Goal: Navigation & Orientation: Find specific page/section

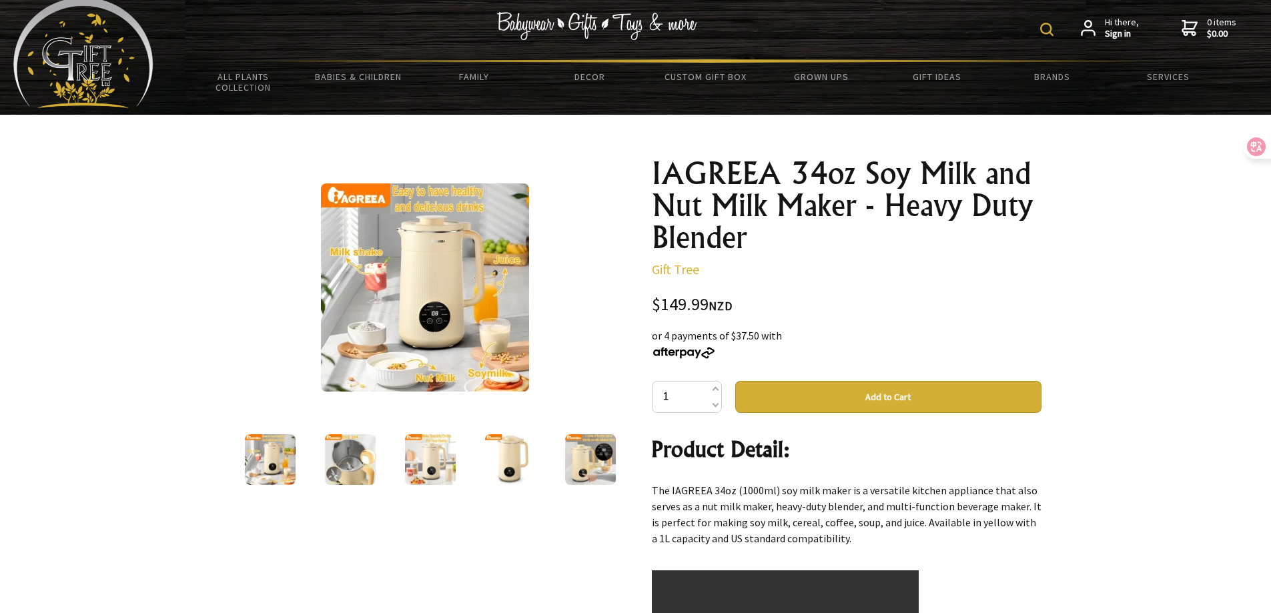
scroll to position [67, 0]
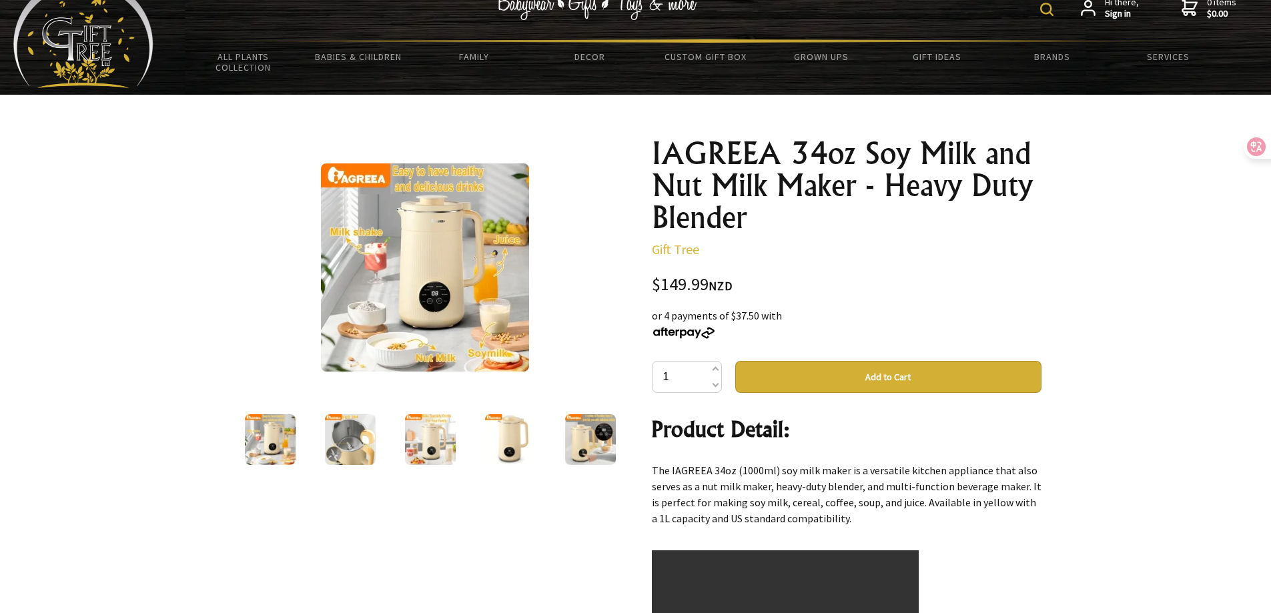
click at [344, 422] on img at bounding box center [350, 439] width 51 height 51
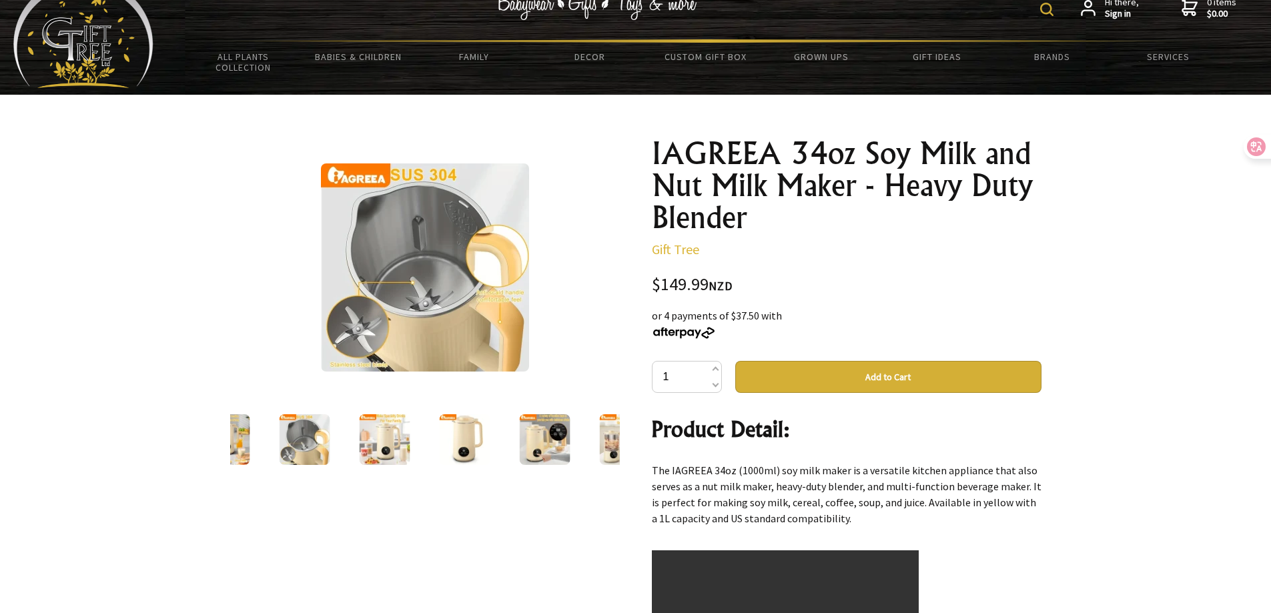
click at [387, 414] on img at bounding box center [384, 439] width 51 height 51
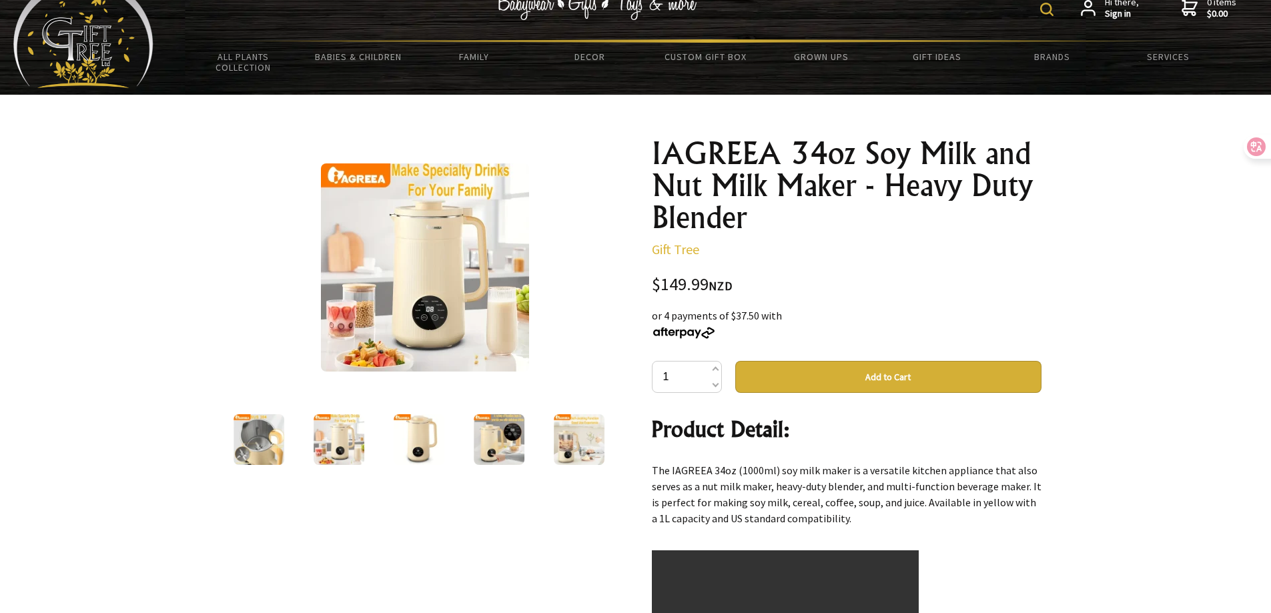
click at [409, 414] on img at bounding box center [419, 439] width 51 height 51
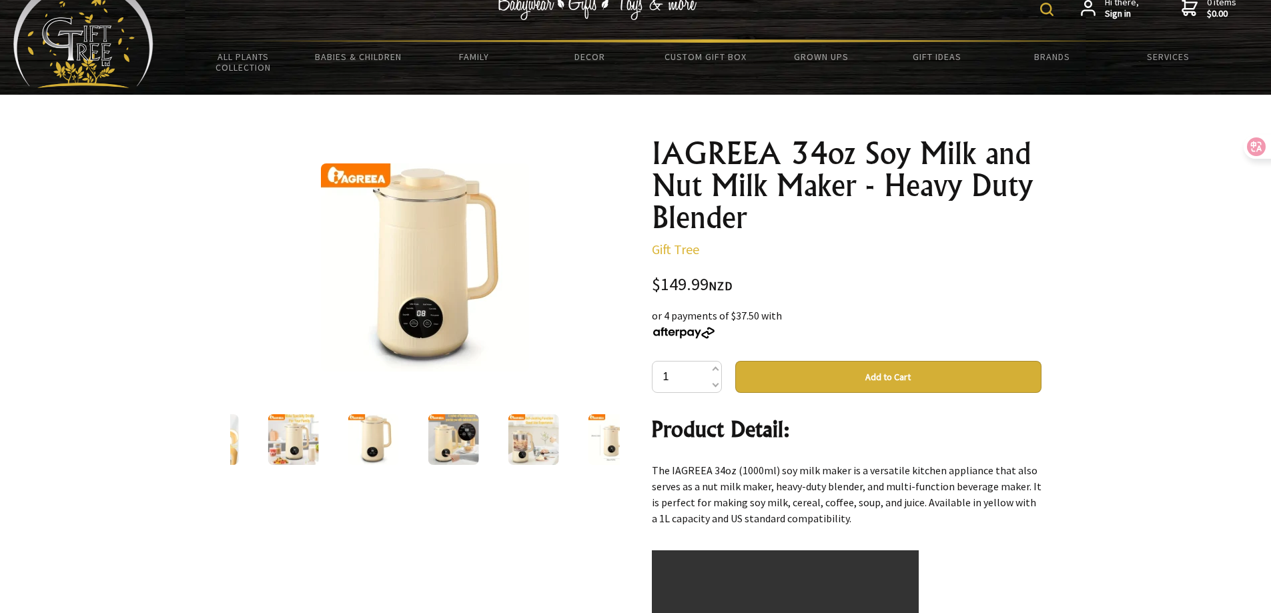
click at [436, 414] on img at bounding box center [453, 439] width 51 height 51
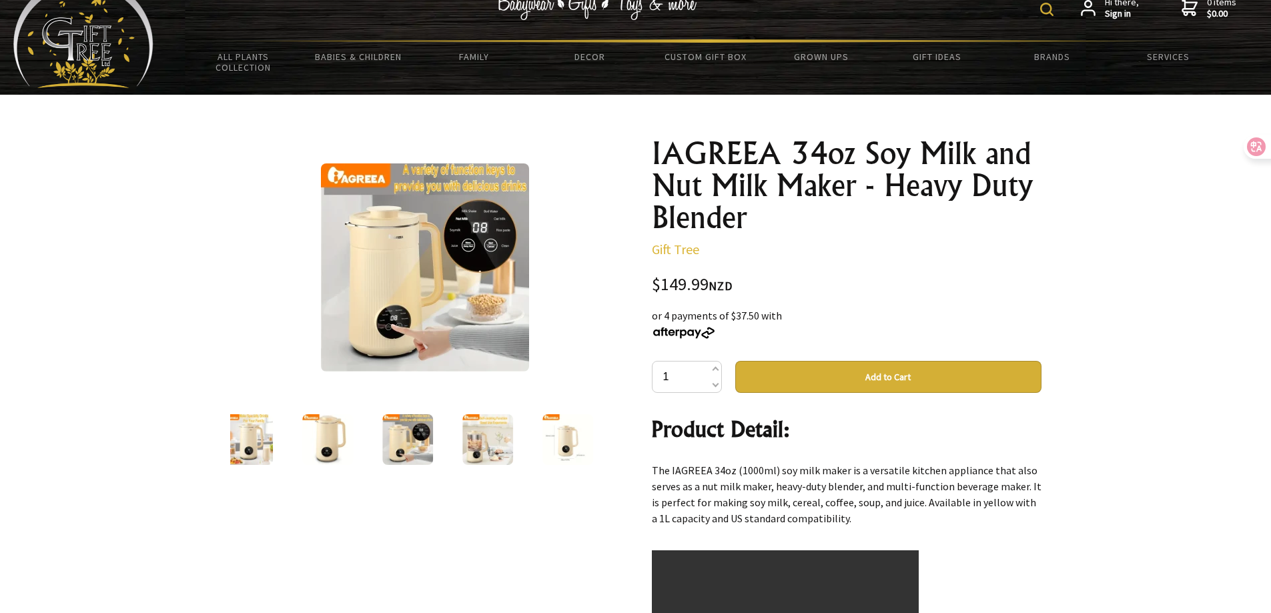
click at [479, 414] on img at bounding box center [488, 439] width 51 height 51
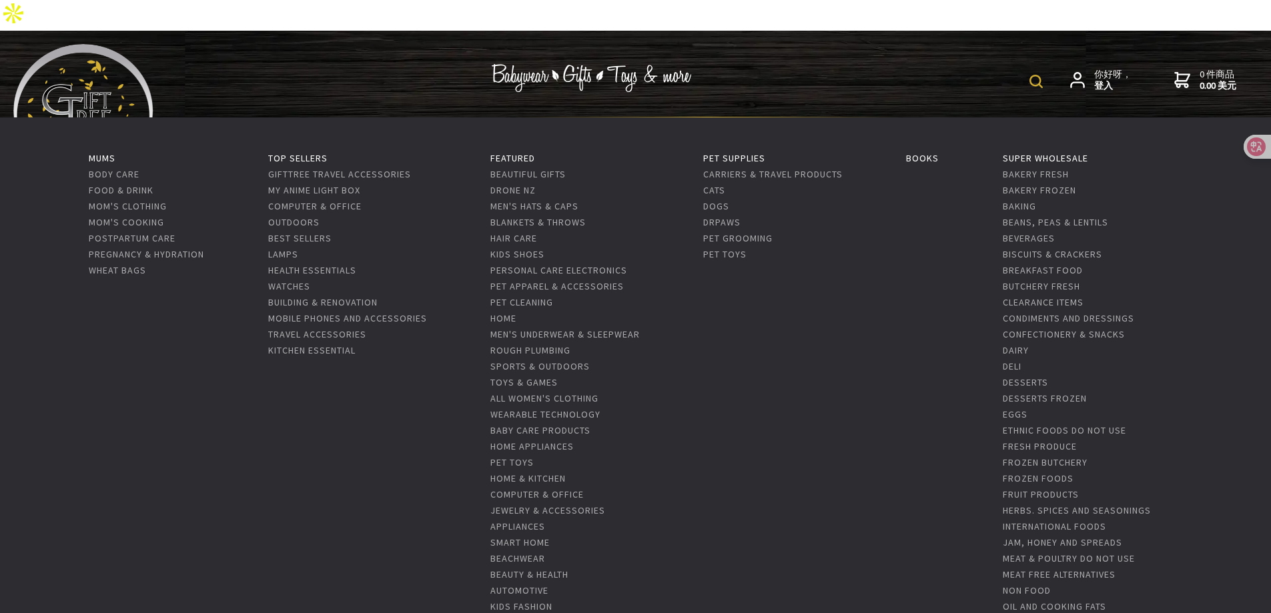
scroll to position [1052, 0]
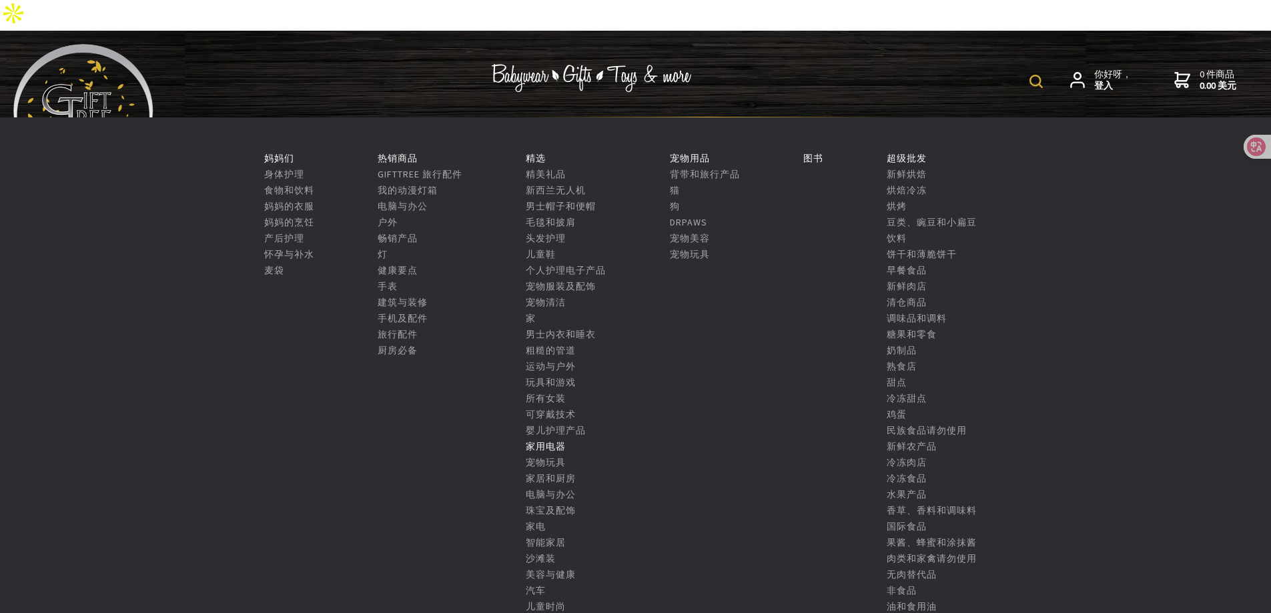
click at [552, 446] on font "家用电器" at bounding box center [546, 446] width 40 height 12
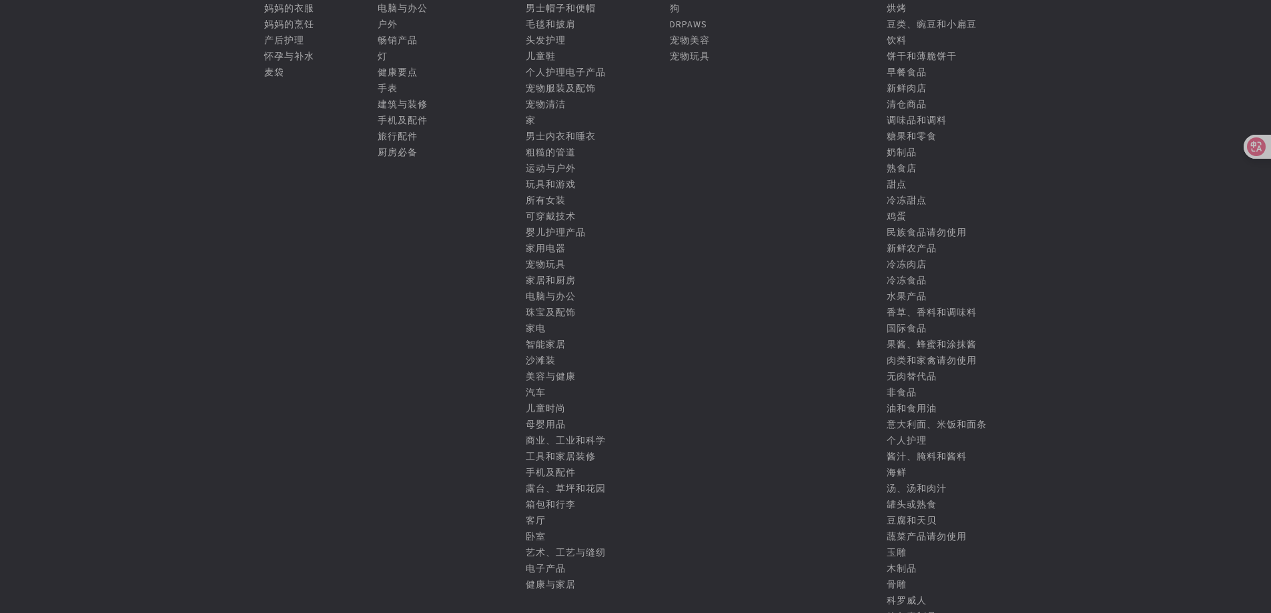
scroll to position [200, 0]
click at [539, 328] on font "家电" at bounding box center [536, 326] width 20 height 12
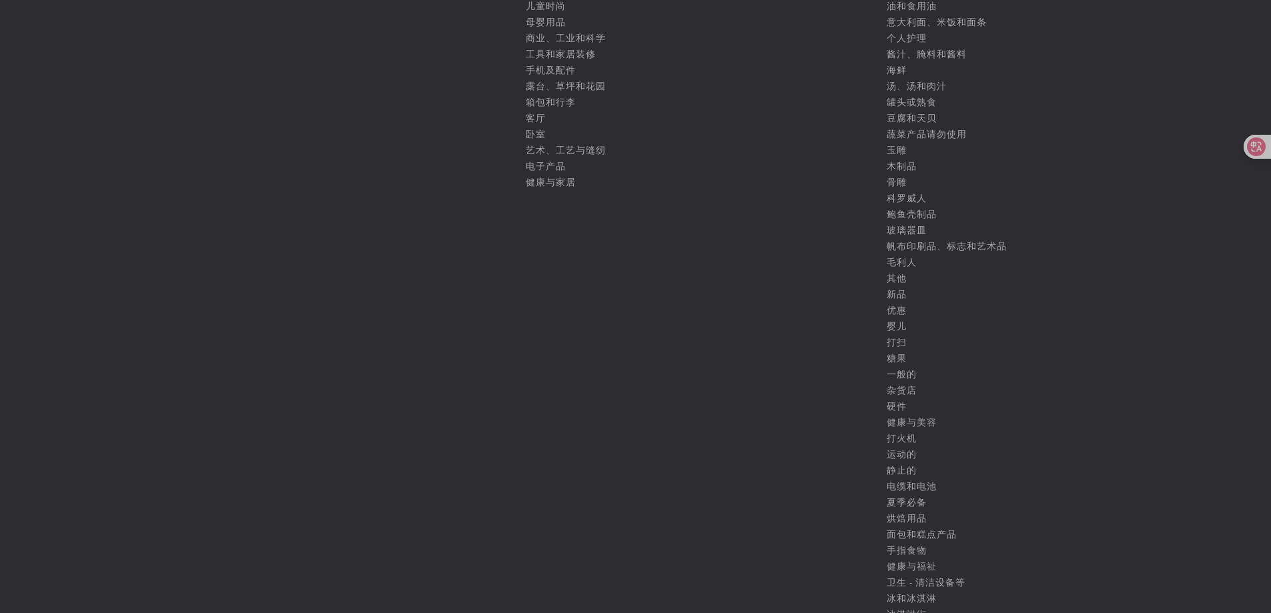
scroll to position [334, 0]
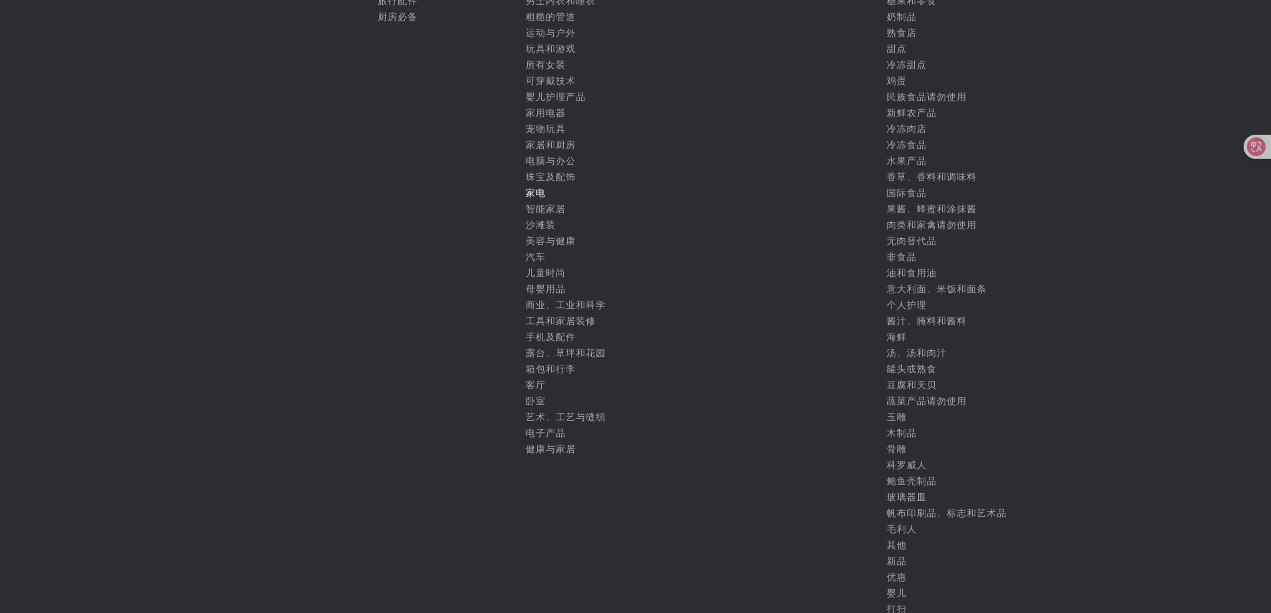
click at [536, 193] on font "家电" at bounding box center [536, 193] width 20 height 12
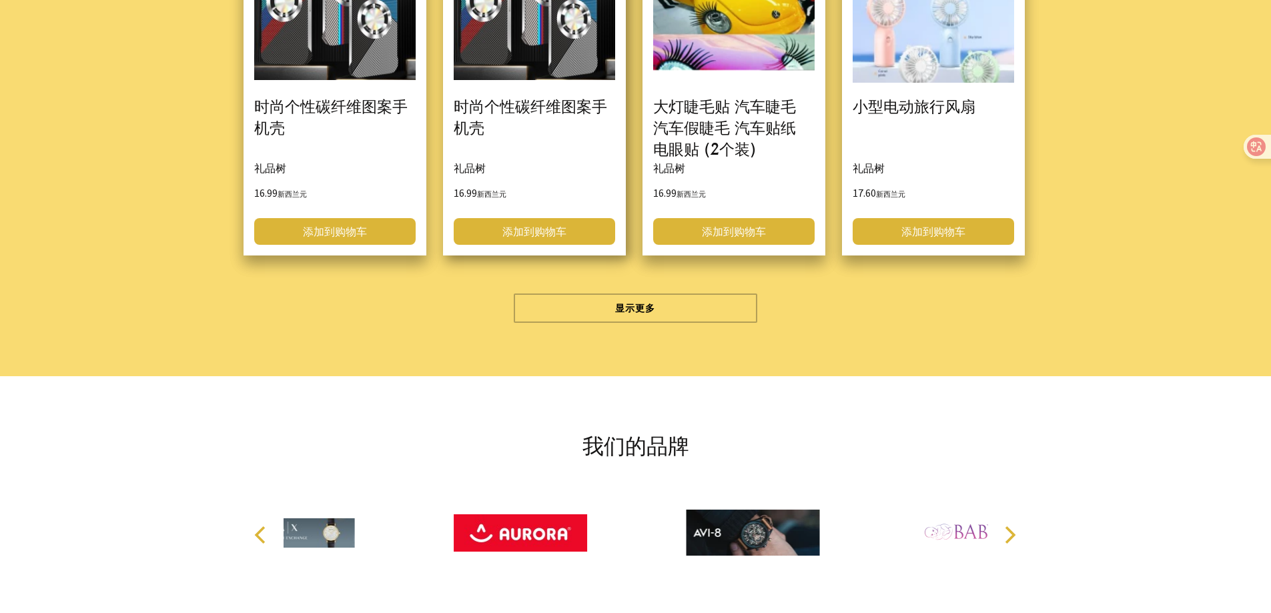
scroll to position [4004, 0]
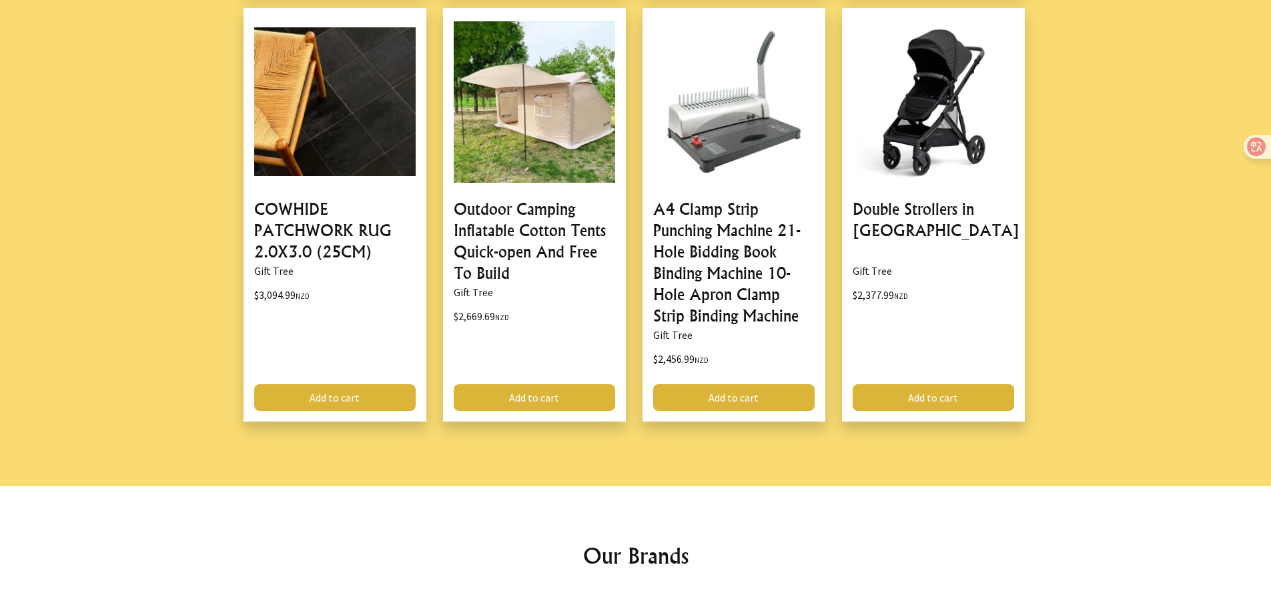
scroll to position [1782, 0]
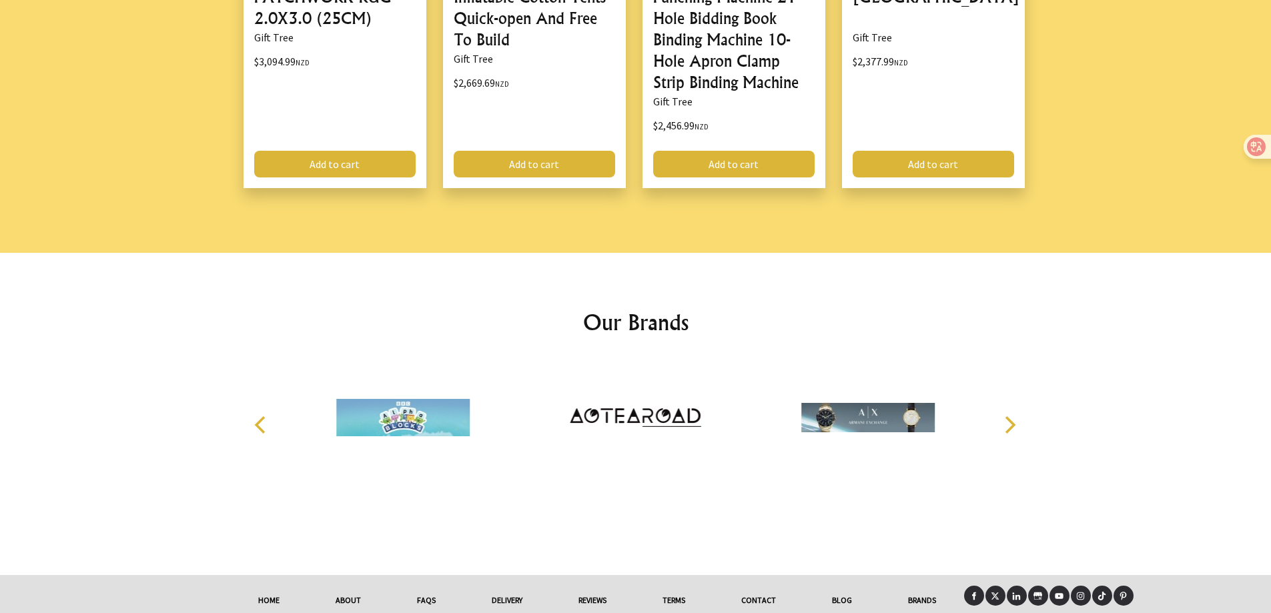
click at [1085, 586] on link at bounding box center [1081, 596] width 20 height 20
